Goal: Task Accomplishment & Management: Complete application form

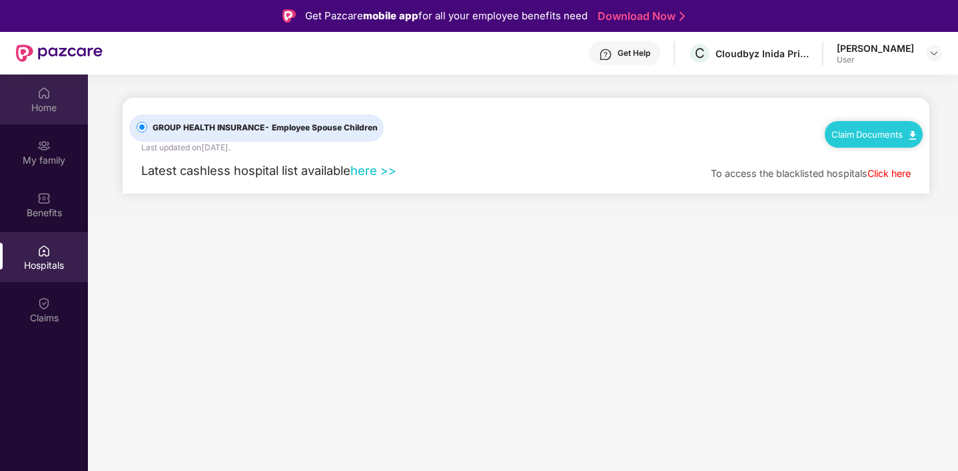
click at [49, 111] on div "Home" at bounding box center [44, 107] width 88 height 13
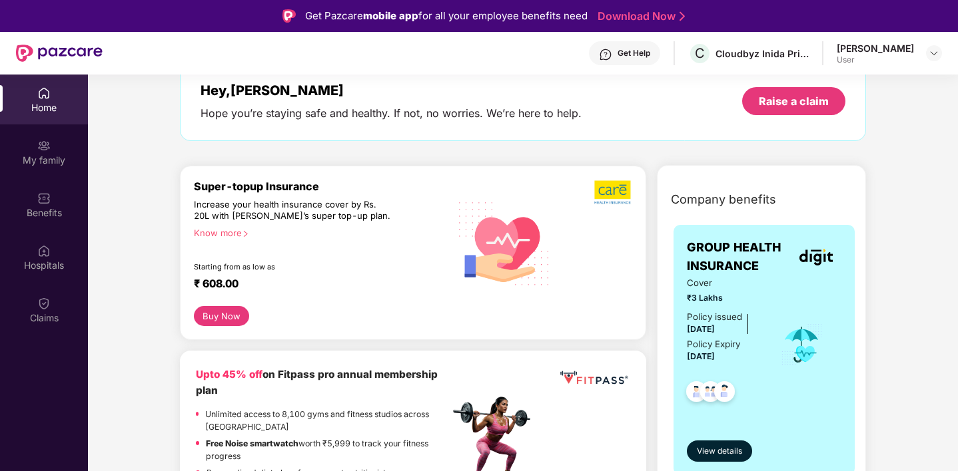
scroll to position [95, 0]
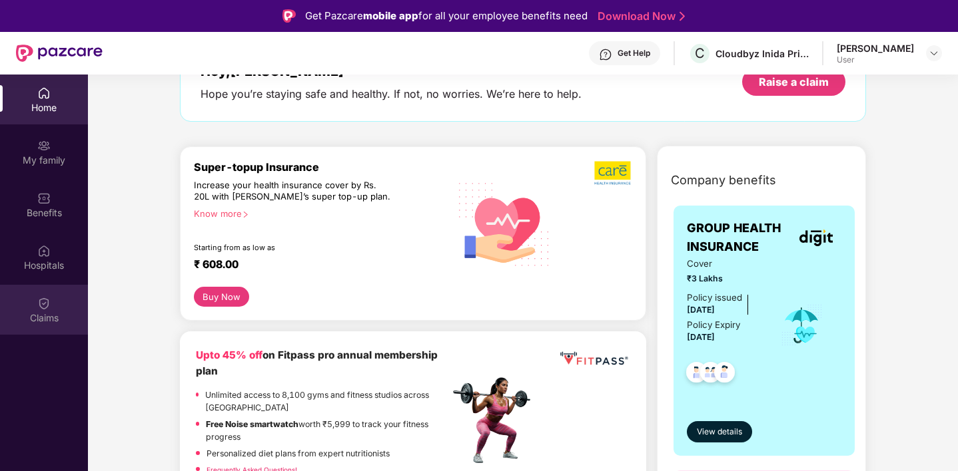
click at [39, 302] on img at bounding box center [43, 303] width 13 height 13
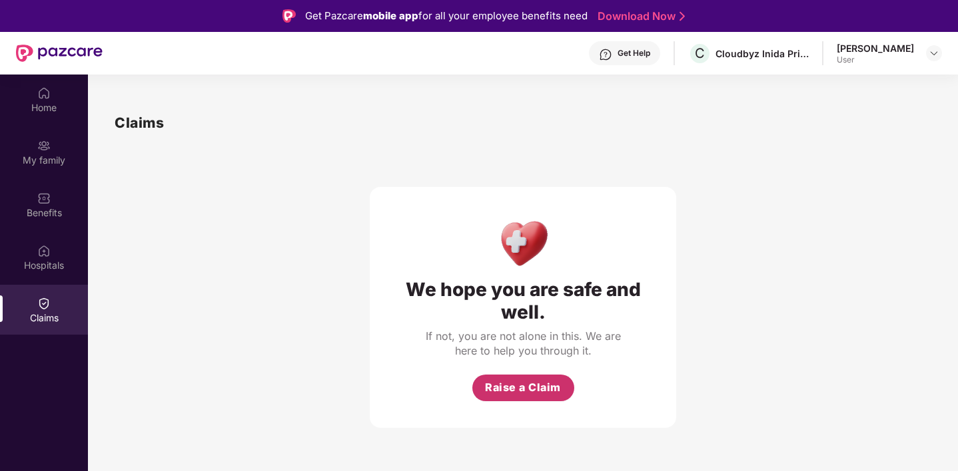
click at [534, 377] on button "Raise a Claim" at bounding box center [523, 388] width 102 height 27
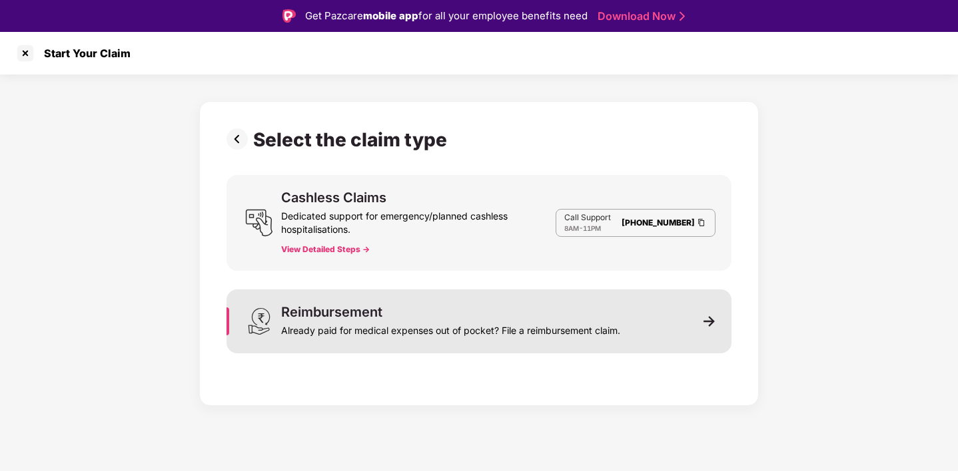
click at [707, 326] on img at bounding box center [709, 322] width 12 height 12
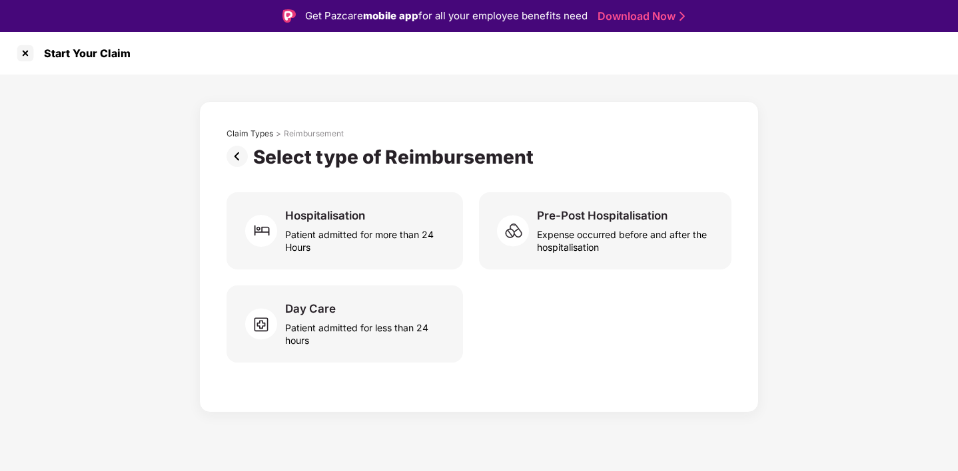
click at [836, 268] on div "Claim Types > Reimbursement Select type of Reimbursement Hospitalisation Patien…" at bounding box center [479, 244] width 958 height 338
click at [673, 393] on div "Claim Types > Reimbursement Select type of Reimbursement Hospitalisation Patien…" at bounding box center [478, 257] width 559 height 312
click at [448, 160] on div "Select type of Reimbursement" at bounding box center [396, 157] width 286 height 23
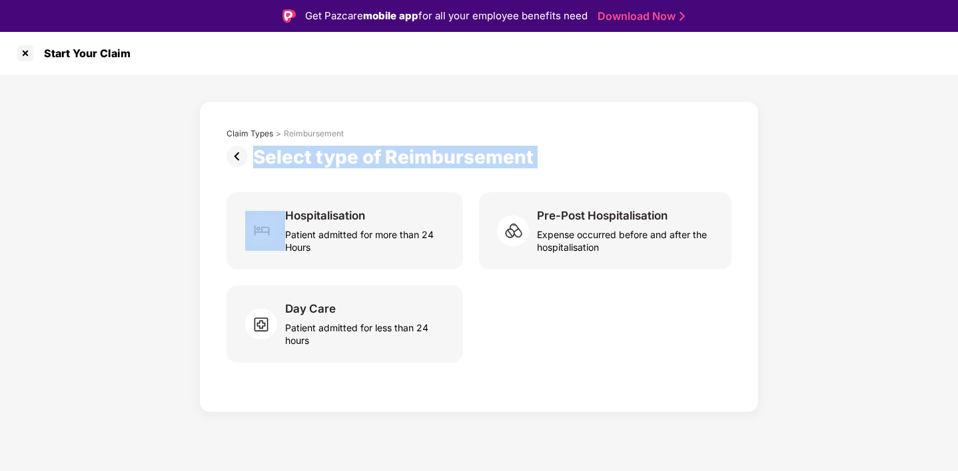
click at [448, 160] on div "Select type of Reimbursement" at bounding box center [396, 157] width 286 height 23
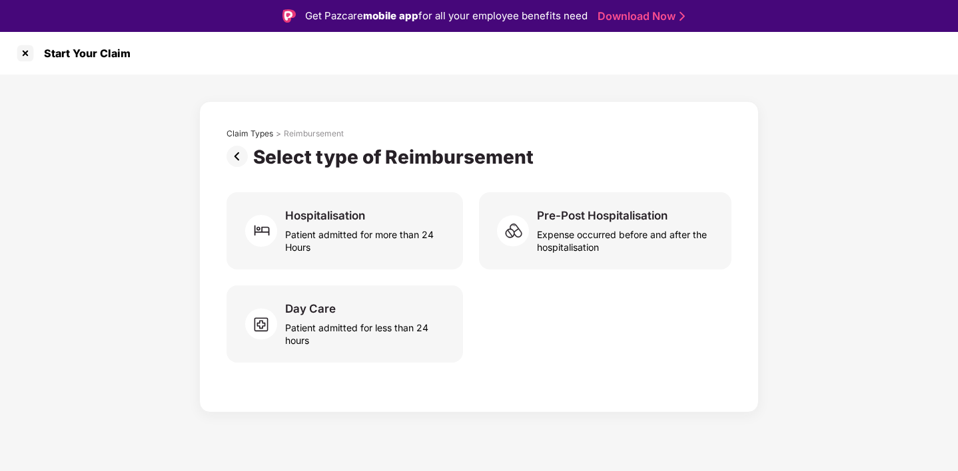
click at [515, 164] on div "Select type of Reimbursement" at bounding box center [396, 157] width 286 height 23
click at [24, 53] on div at bounding box center [25, 53] width 21 height 21
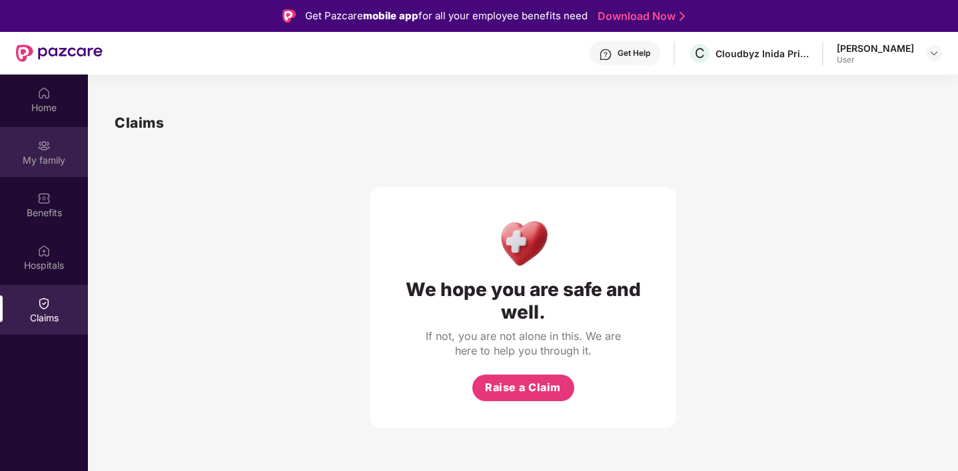
click at [56, 163] on div "My family" at bounding box center [44, 160] width 88 height 13
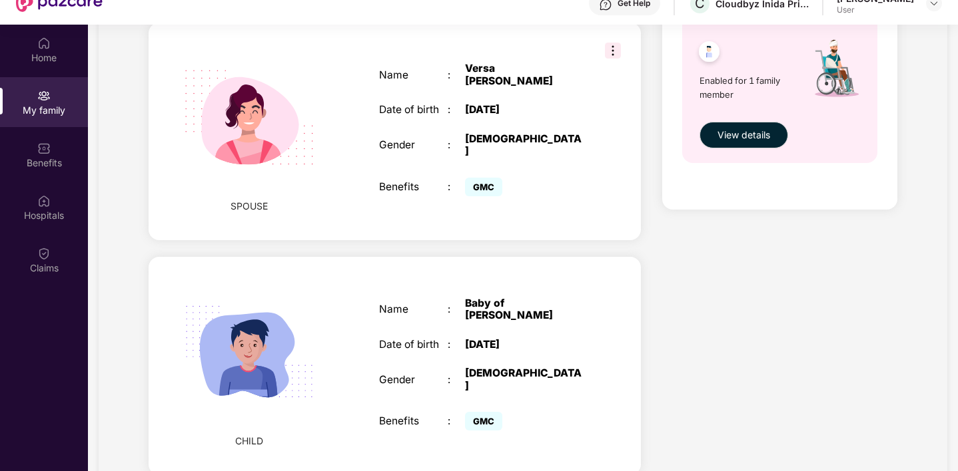
scroll to position [75, 0]
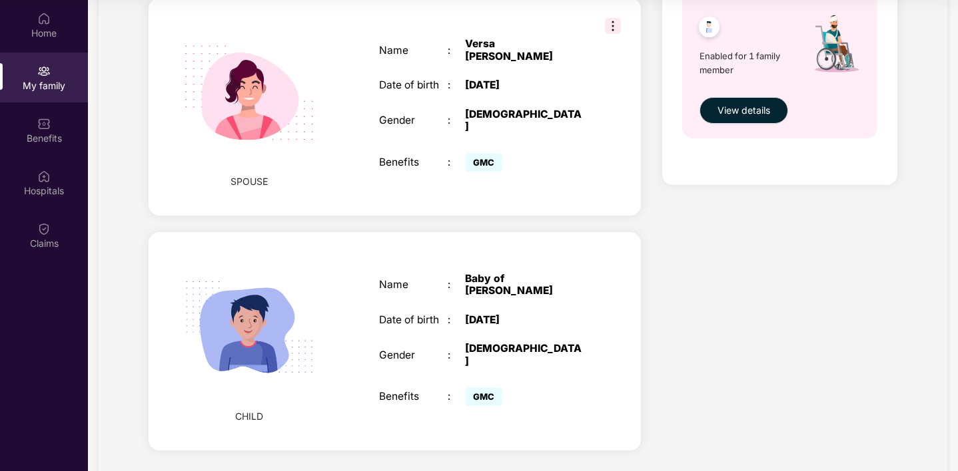
click at [768, 270] on div "Health Cover cover ₹3 Lakhs Policy issued [DATE] Policy Expiry [DATE] Enabled f…" at bounding box center [779, 2] width 256 height 930
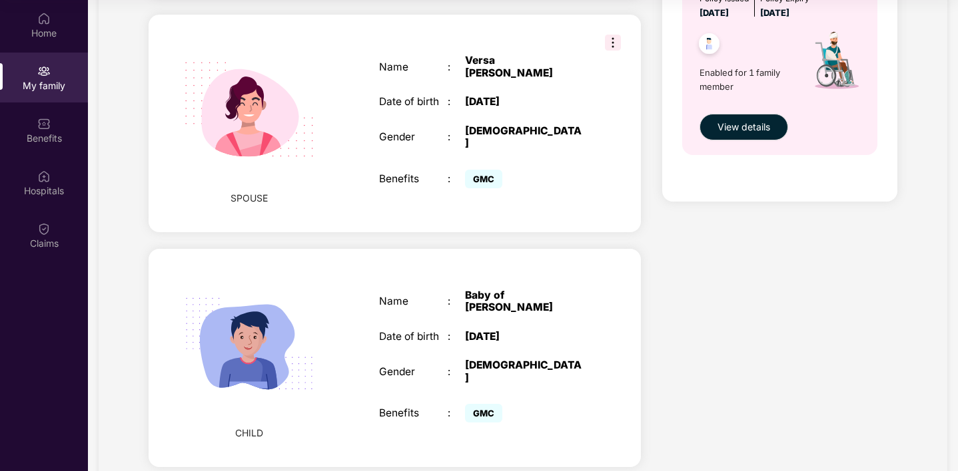
scroll to position [546, 0]
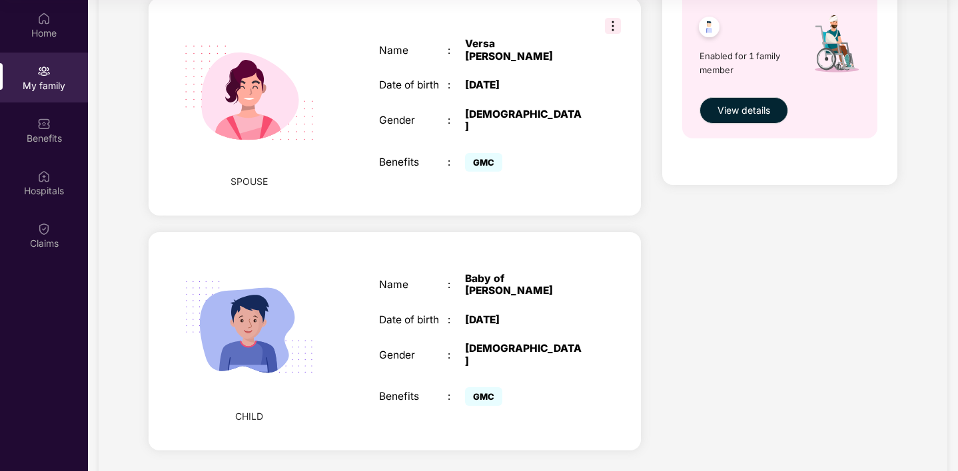
drag, startPoint x: 463, startPoint y: 250, endPoint x: 523, endPoint y: 262, distance: 61.0
click at [523, 273] on div "Name : Baby of [PERSON_NAME]" at bounding box center [482, 285] width 206 height 25
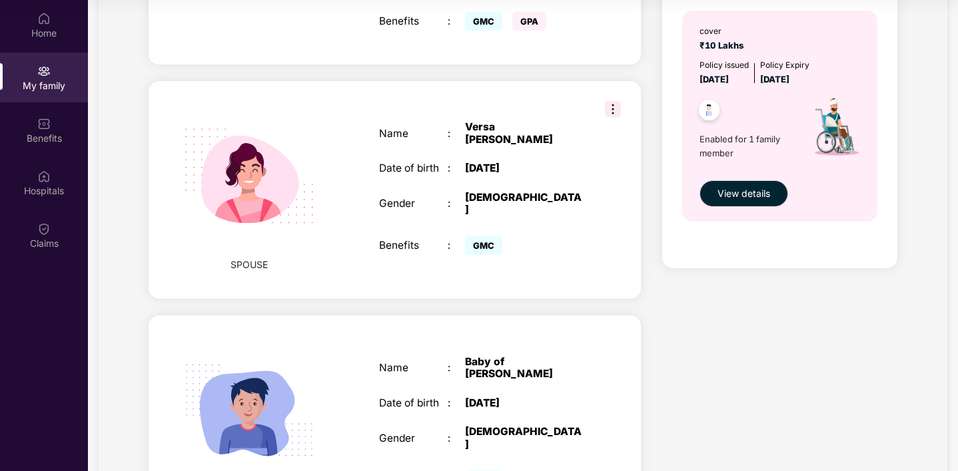
scroll to position [465, 0]
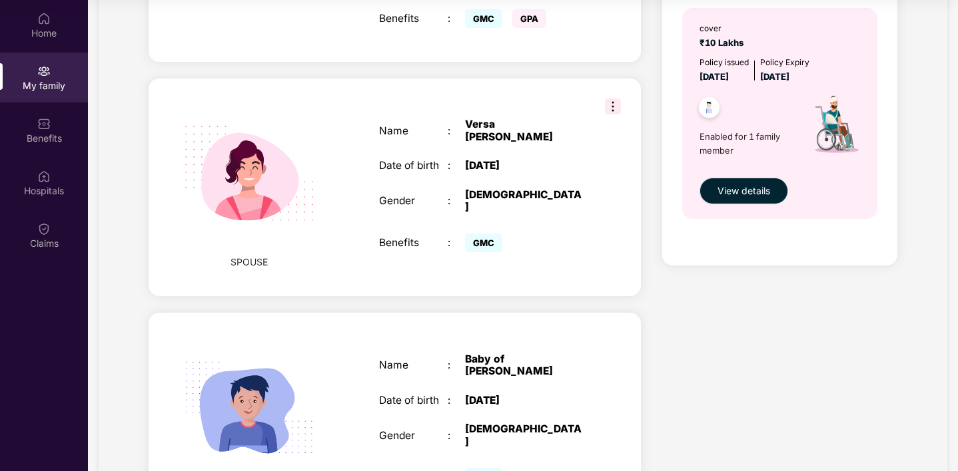
drag, startPoint x: 515, startPoint y: 346, endPoint x: 458, endPoint y: 323, distance: 61.2
click at [458, 337] on div "Name : Baby of [PERSON_NAME] Date of birth : [DEMOGRAPHIC_DATA] Gender : [DEMOG…" at bounding box center [482, 422] width 232 height 170
click at [511, 313] on div "CHILD Name : Baby of [PERSON_NAME] Date of birth : [DEMOGRAPHIC_DATA] Gender : …" at bounding box center [395, 422] width 492 height 218
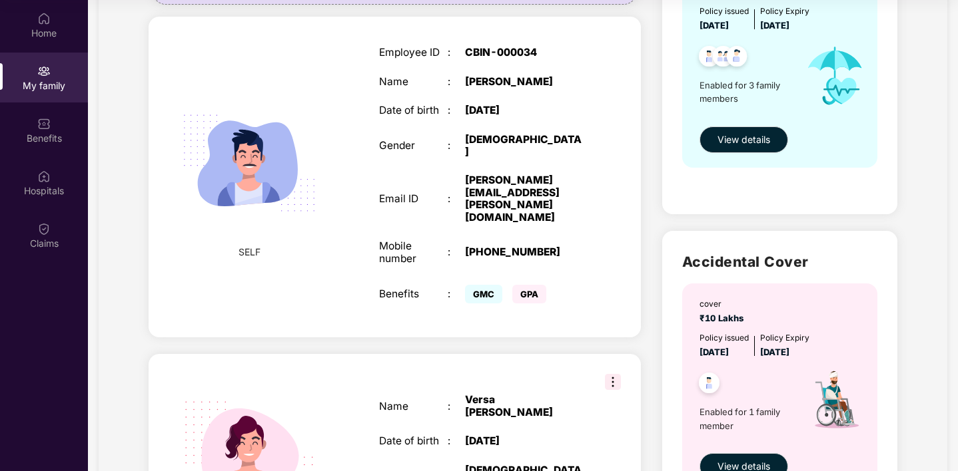
scroll to position [191, 0]
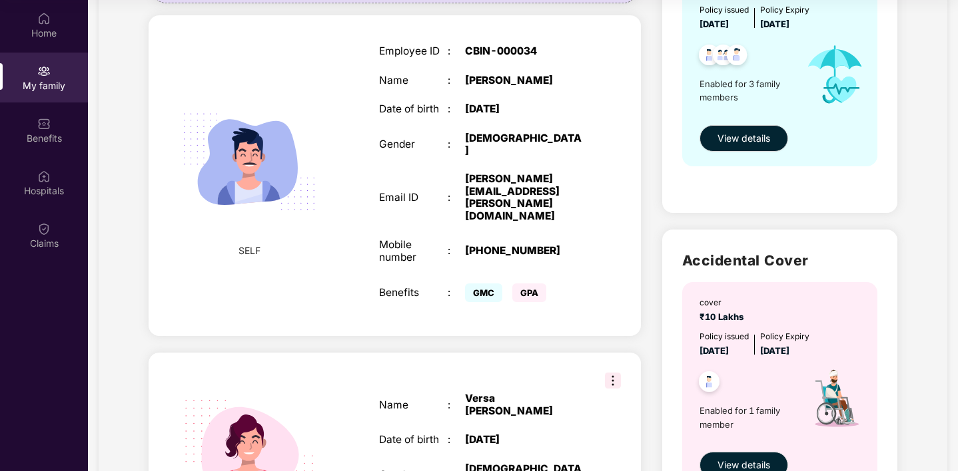
click at [491, 393] on div "Versa [PERSON_NAME]" at bounding box center [525, 405] width 120 height 25
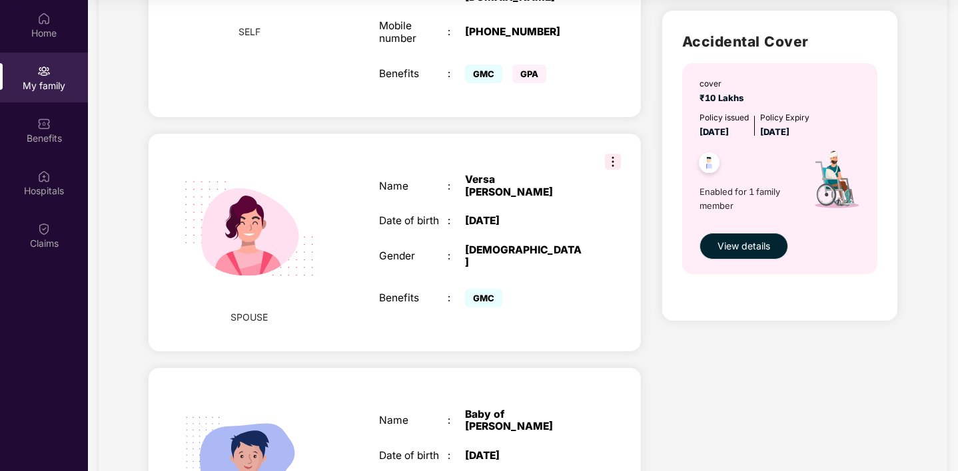
click at [545, 298] on div "SPOUSE Name : Versa [PERSON_NAME] Date of birth : [DEMOGRAPHIC_DATA] Gender : […" at bounding box center [395, 243] width 492 height 218
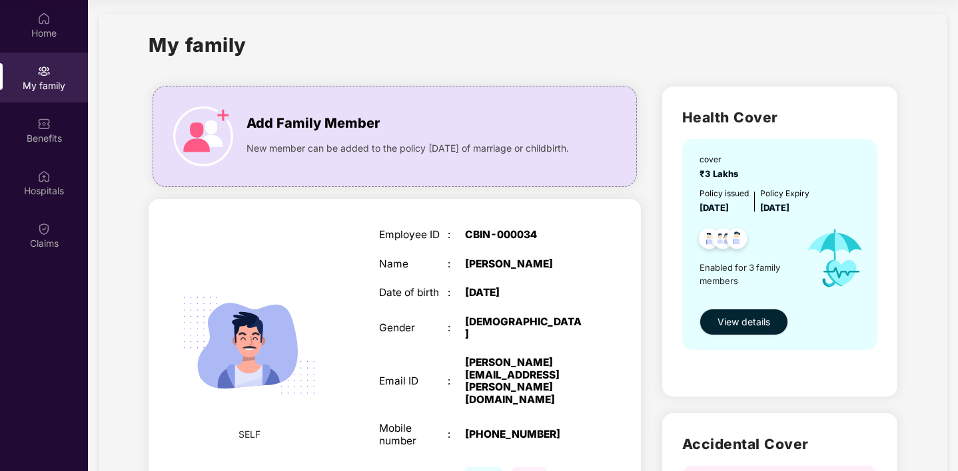
scroll to position [0, 0]
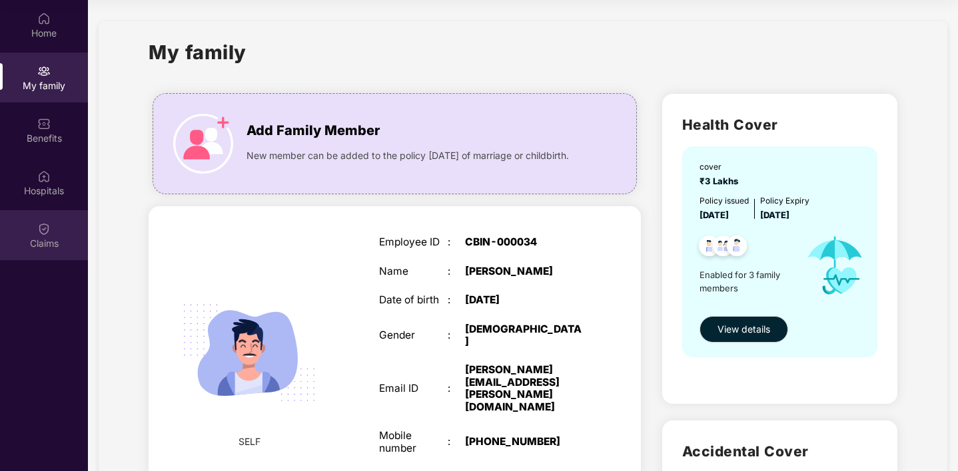
click at [27, 241] on div "Claims" at bounding box center [44, 243] width 88 height 13
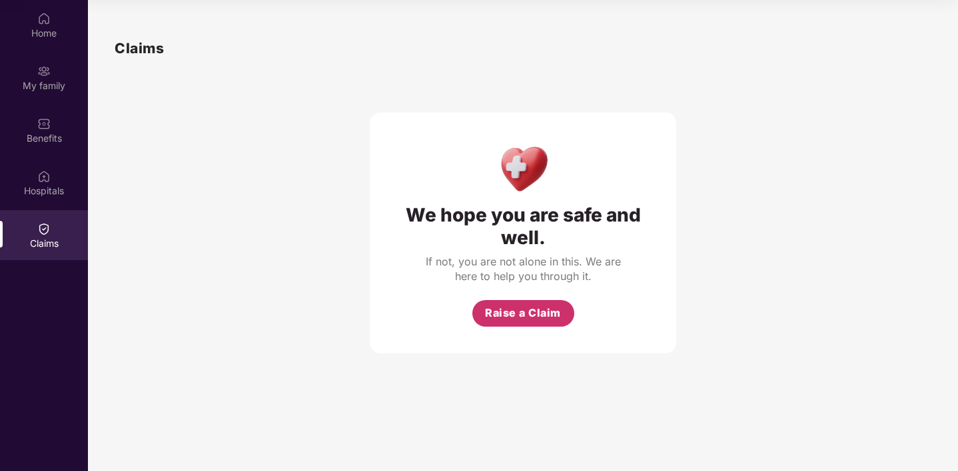
click at [517, 310] on span "Raise a Claim" at bounding box center [523, 313] width 76 height 17
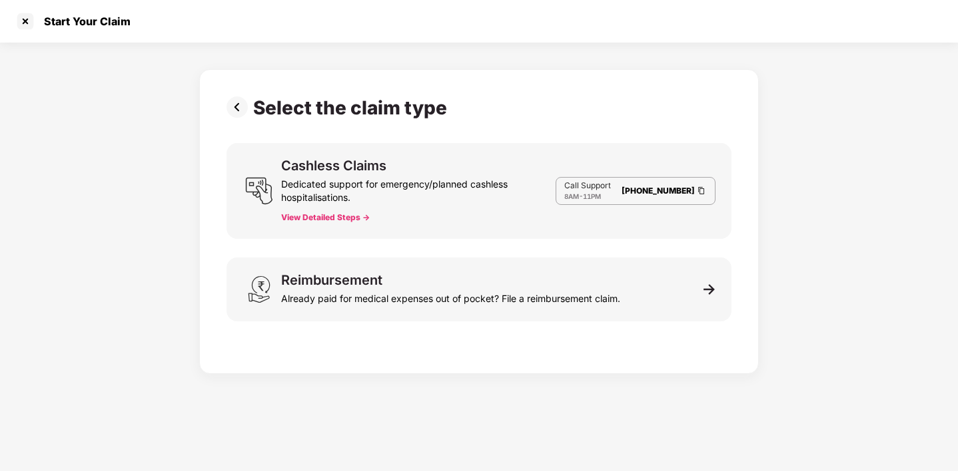
scroll to position [32, 0]
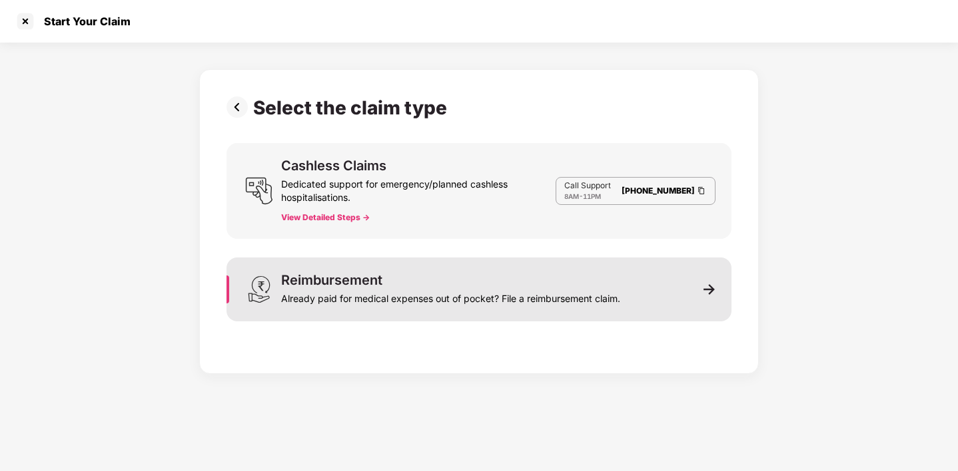
click at [690, 298] on div "Reimbursement Already paid for medical expenses out of pocket? File a reimburse…" at bounding box center [478, 290] width 505 height 64
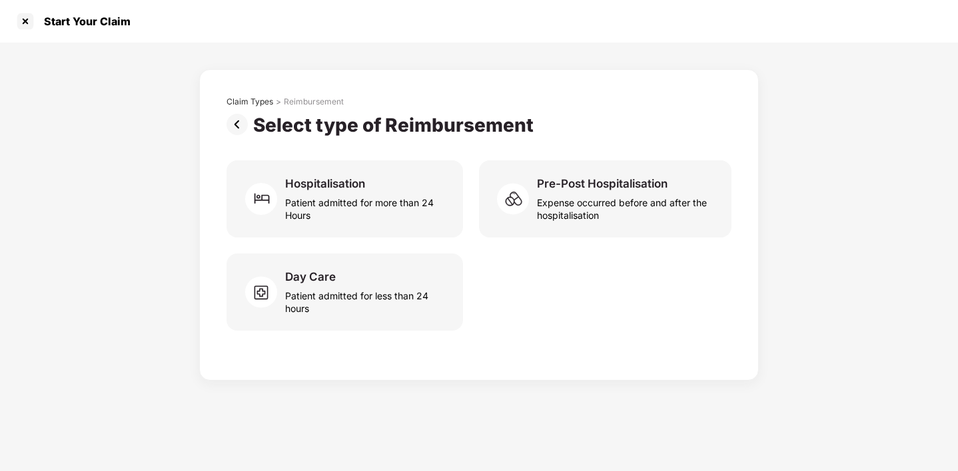
click at [149, 99] on div "Claim Types > Reimbursement Select type of Reimbursement Hospitalisation Patien…" at bounding box center [479, 212] width 958 height 338
